Goal: Task Accomplishment & Management: Use online tool/utility

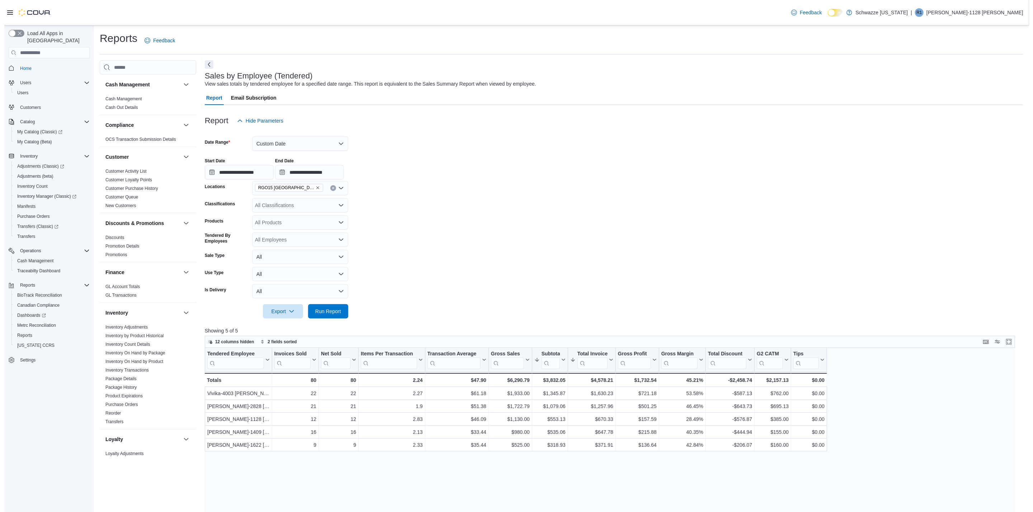
scroll to position [323, 0]
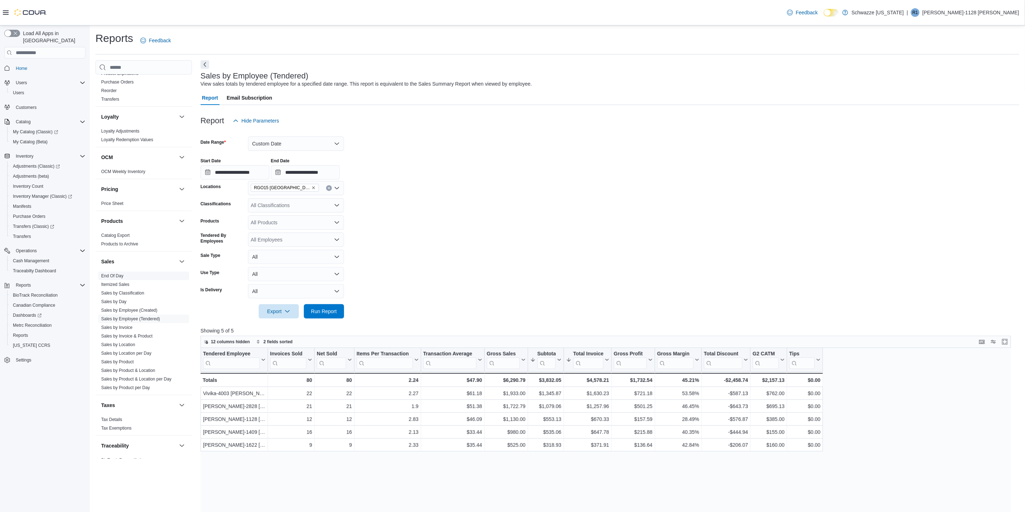
click at [112, 275] on link "End Of Day" at bounding box center [112, 276] width 22 height 5
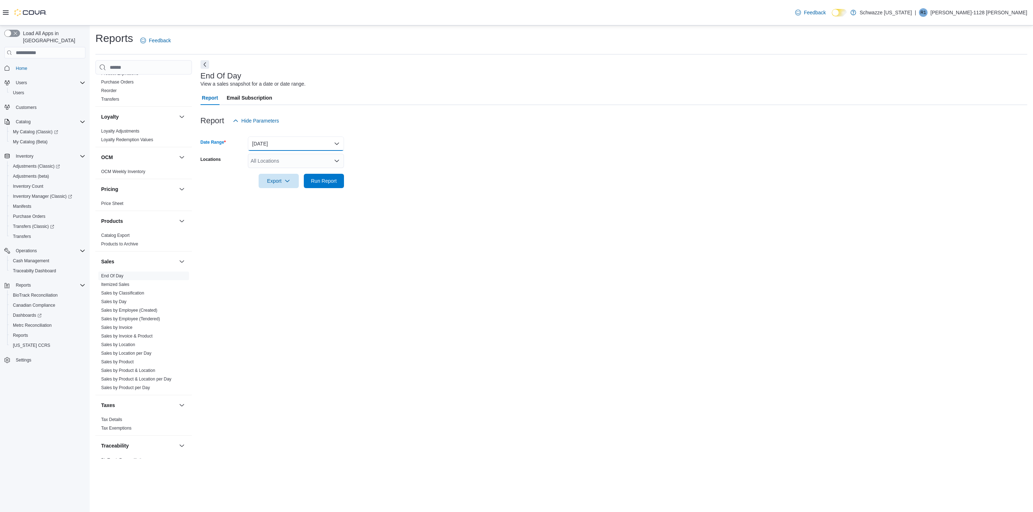
click at [297, 146] on button "[DATE]" at bounding box center [296, 144] width 96 height 14
click at [264, 172] on span "[DATE]" at bounding box center [300, 172] width 82 height 9
click at [292, 160] on div "All Locations" at bounding box center [296, 161] width 96 height 14
type input "**"
click at [321, 173] on div "EV15 [GEOGRAPHIC_DATA]" at bounding box center [296, 173] width 88 height 7
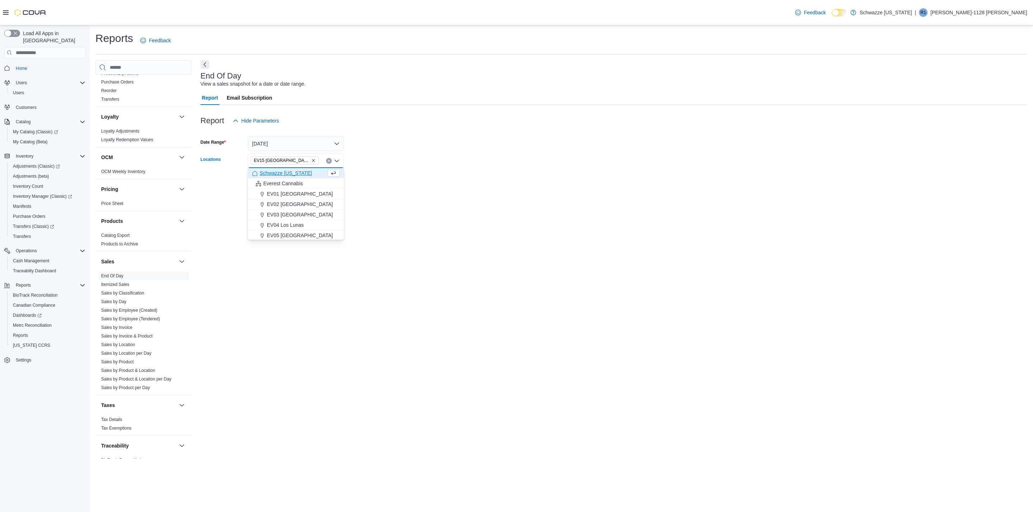
type input "*"
type input "**"
click at [313, 180] on span "RGO15 [GEOGRAPHIC_DATA]" at bounding box center [302, 183] width 71 height 7
click at [462, 161] on form "Date Range [DATE] Locations RGO15 [GEOGRAPHIC_DATA] Combo box. Selected. RGO15 …" at bounding box center [613, 158] width 827 height 60
click at [339, 185] on span "Run Report" at bounding box center [324, 181] width 32 height 14
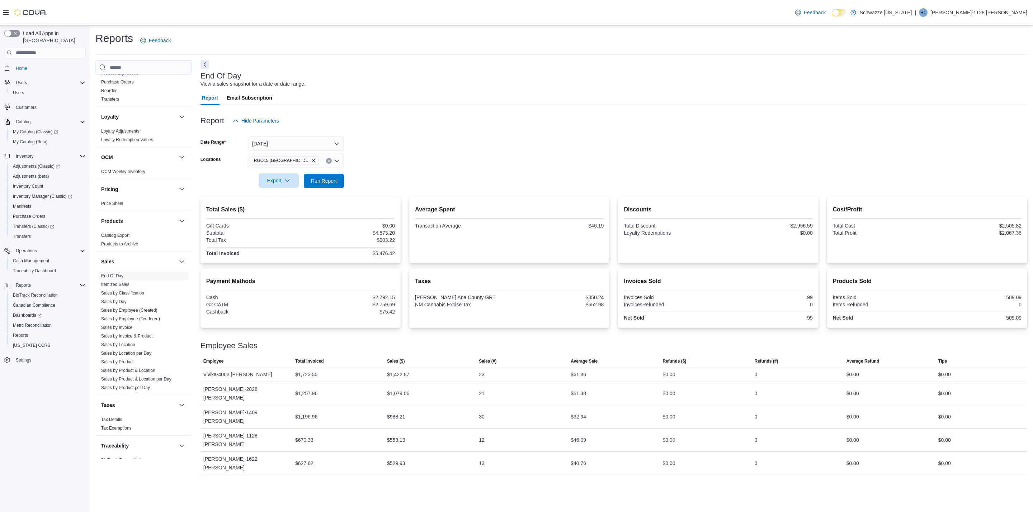
click at [270, 180] on span "Export" at bounding box center [279, 181] width 32 height 14
click at [274, 209] on span "Export to Pdf" at bounding box center [280, 210] width 32 height 6
drag, startPoint x: 851, startPoint y: 62, endPoint x: 973, endPoint y: 97, distance: 126.3
click at [973, 97] on div "Report Email Subscription" at bounding box center [613, 98] width 827 height 14
